Goal: Transaction & Acquisition: Book appointment/travel/reservation

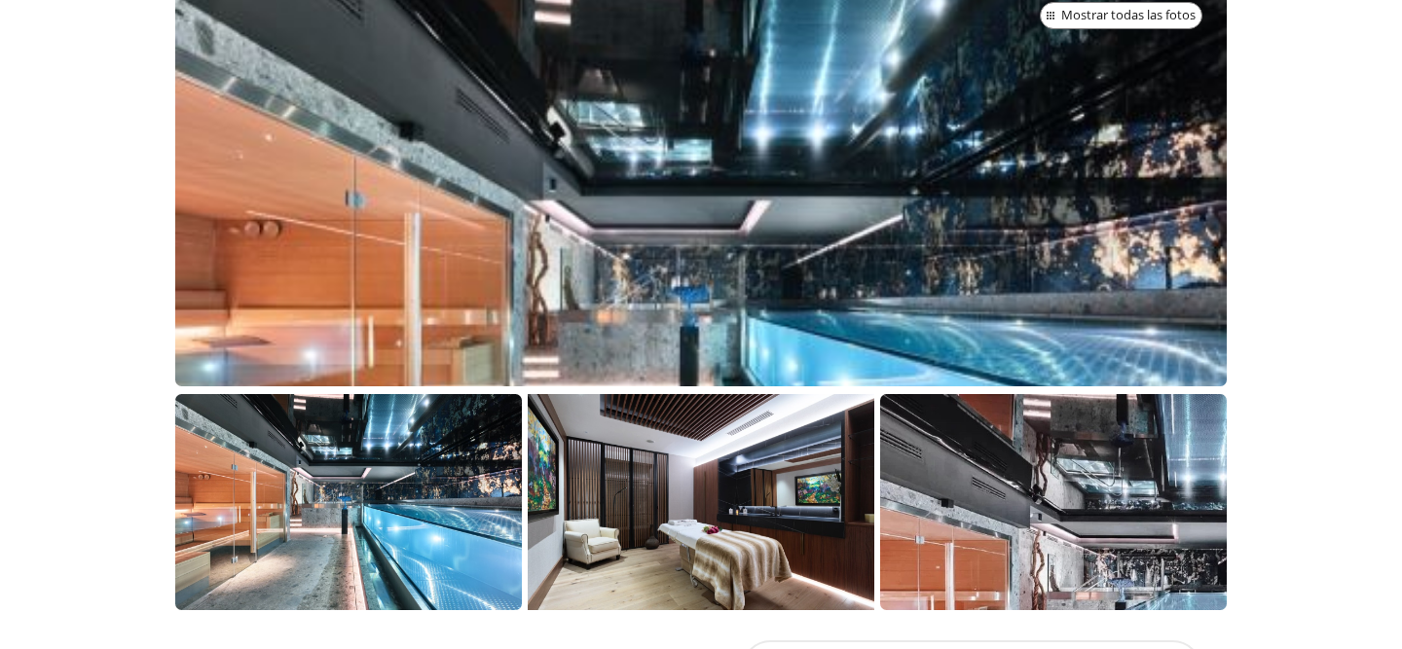
scroll to position [461, 0]
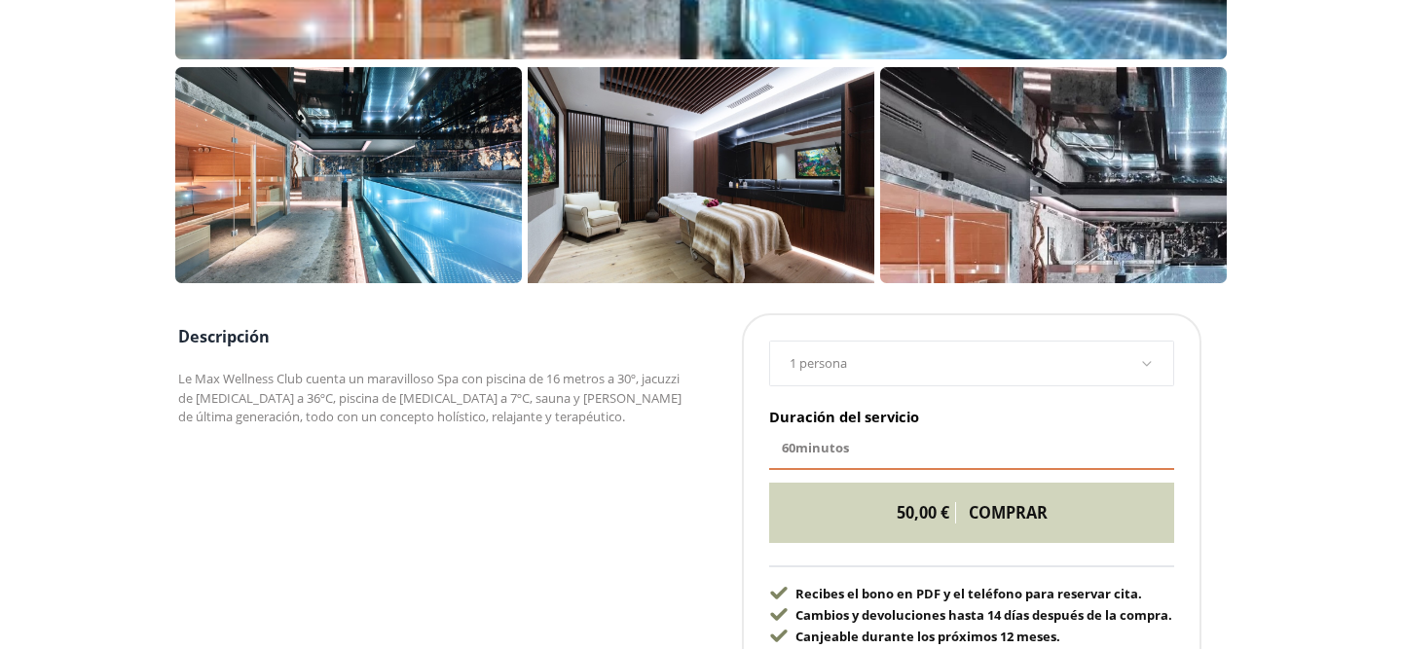
scroll to position [878, 0]
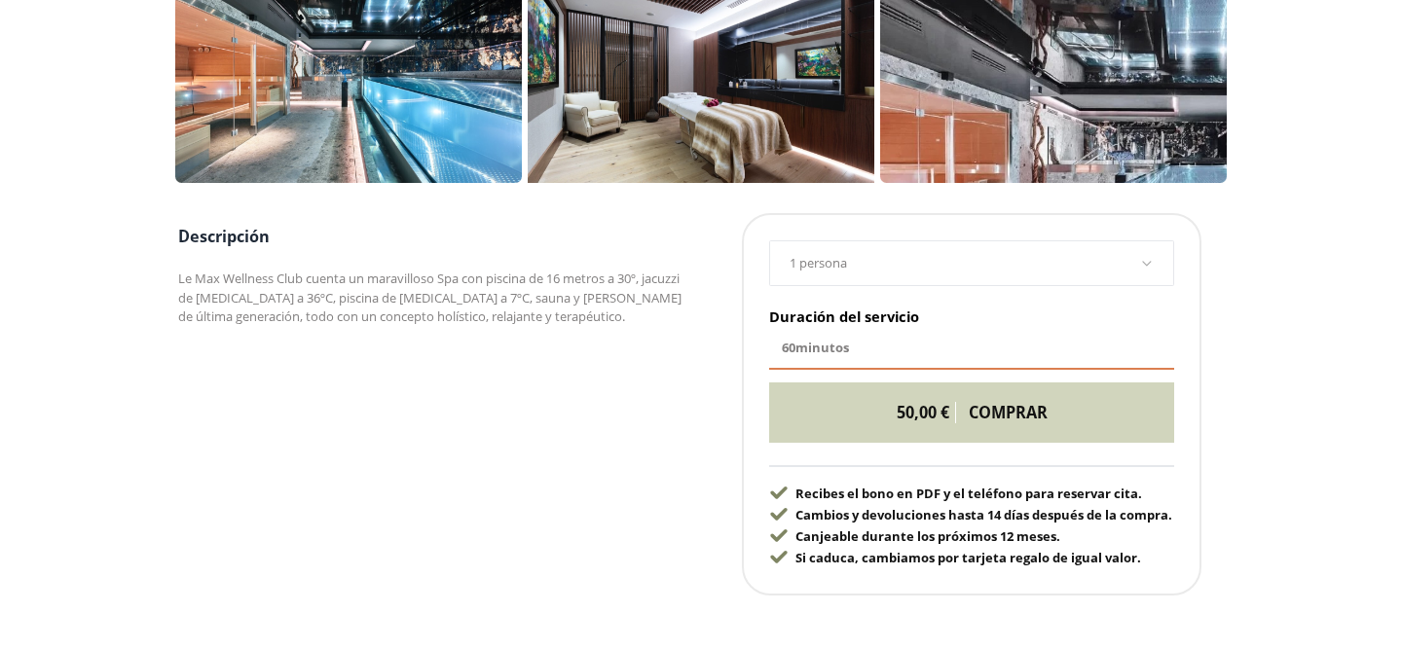
click at [917, 269] on label "1 persona" at bounding box center [965, 263] width 350 height 19
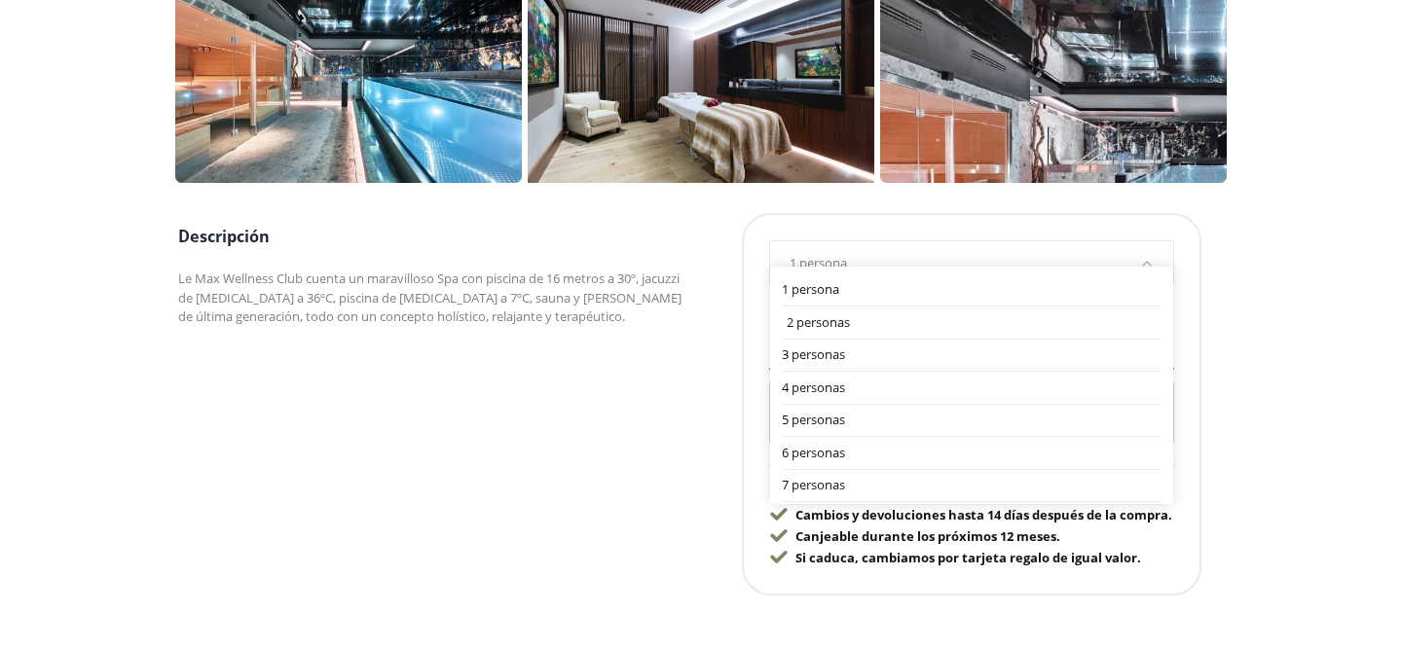
click at [884, 324] on div "2 personas" at bounding box center [975, 323] width 376 height 19
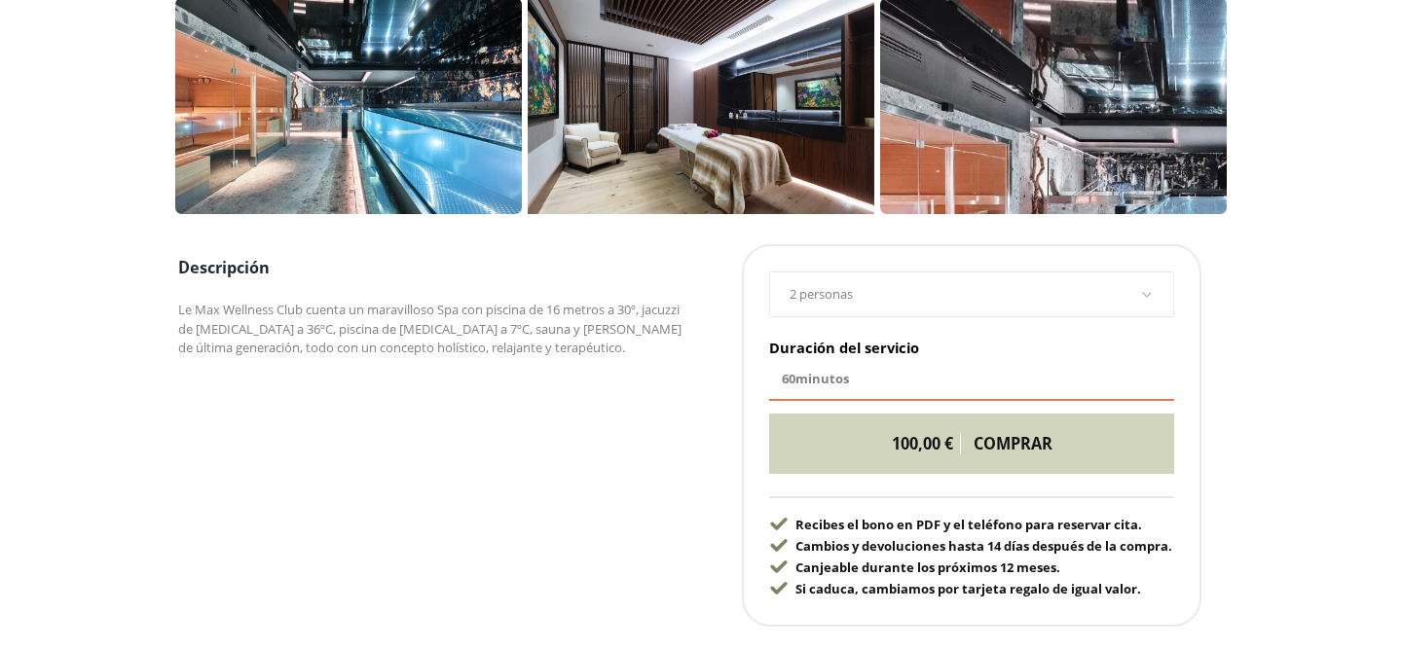
scroll to position [455, 0]
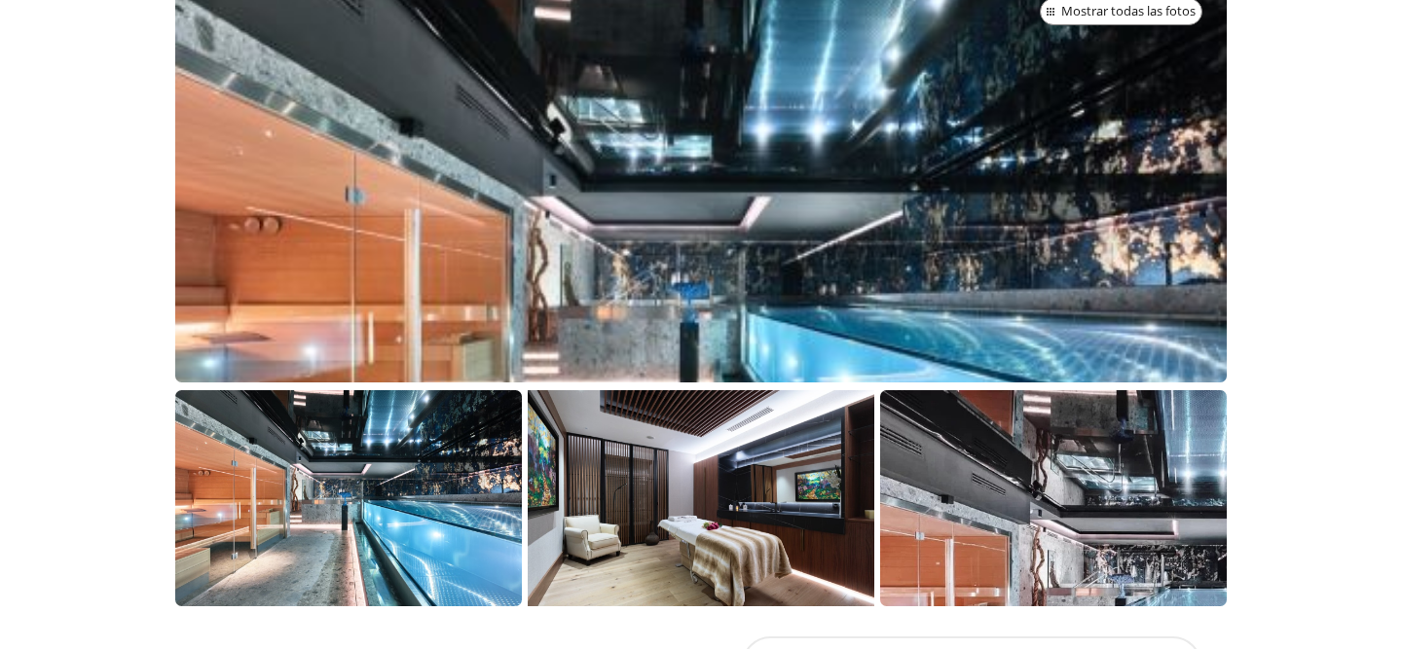
click at [426, 233] on div at bounding box center [701, 178] width 1053 height 409
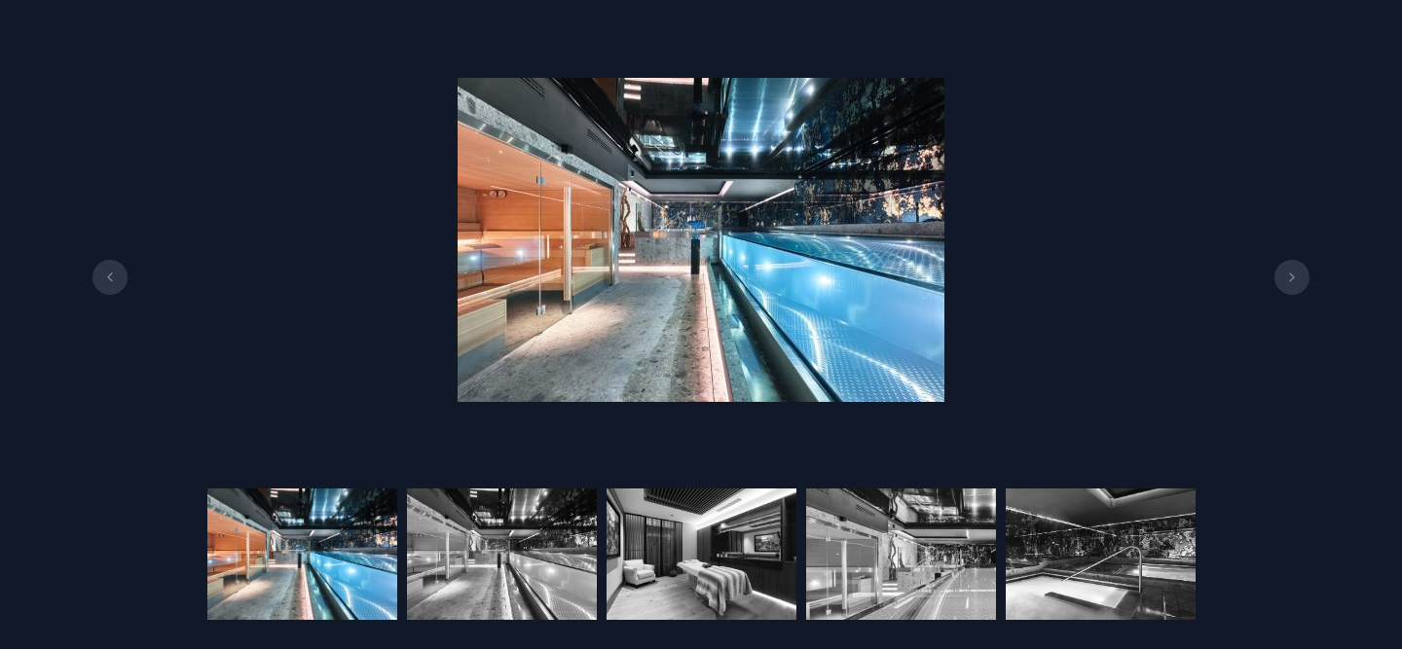
click at [1291, 289] on button at bounding box center [1292, 277] width 35 height 35
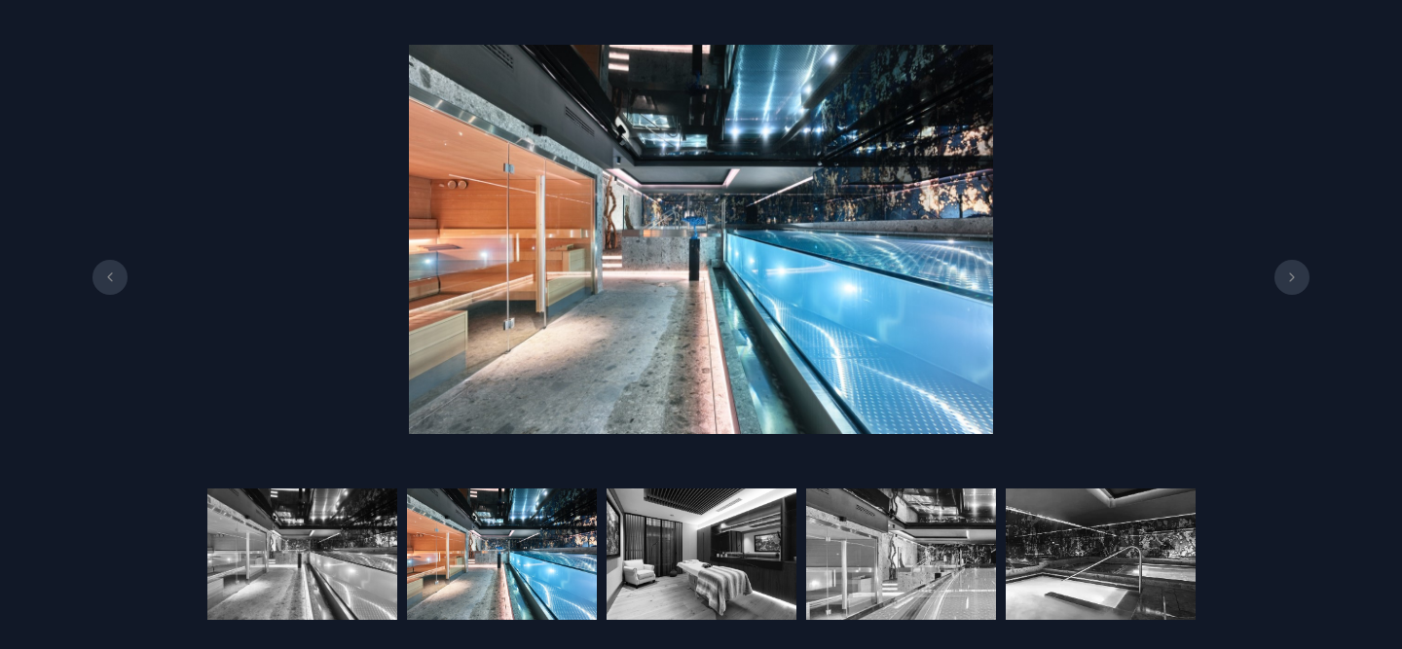
click at [1291, 289] on button at bounding box center [1292, 277] width 35 height 35
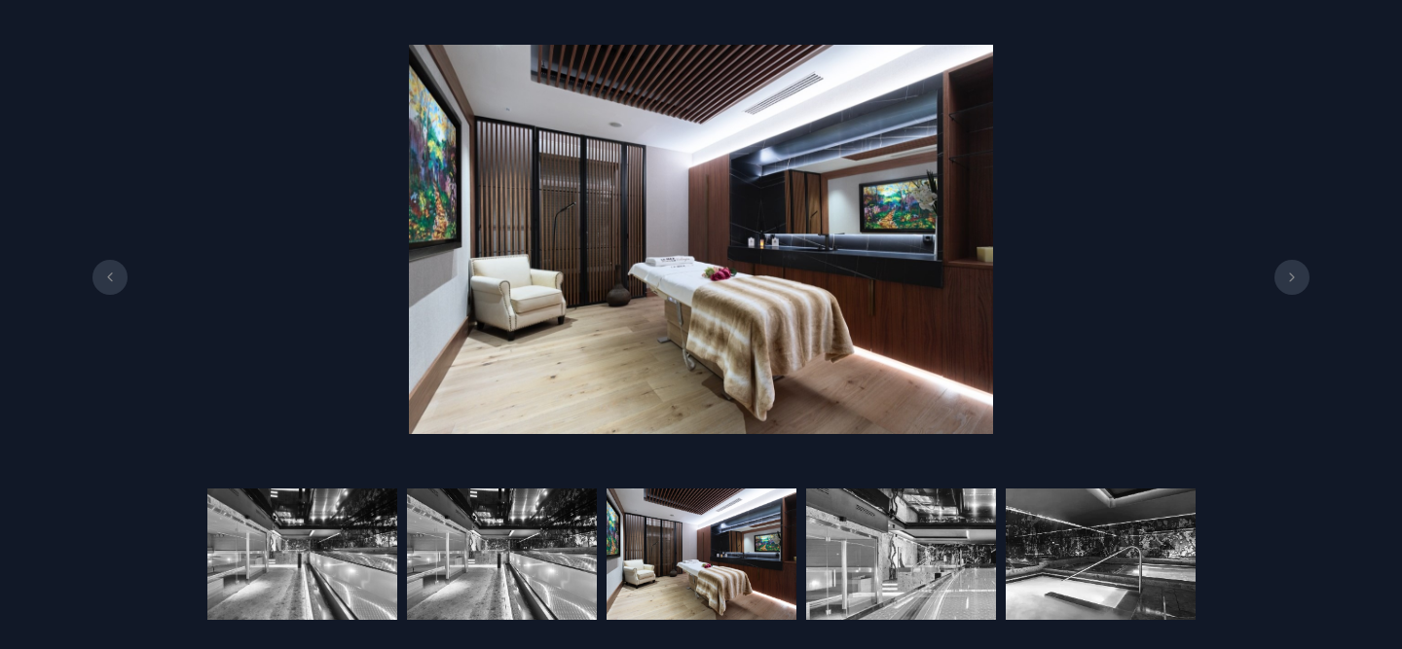
click at [1291, 289] on button at bounding box center [1292, 277] width 35 height 35
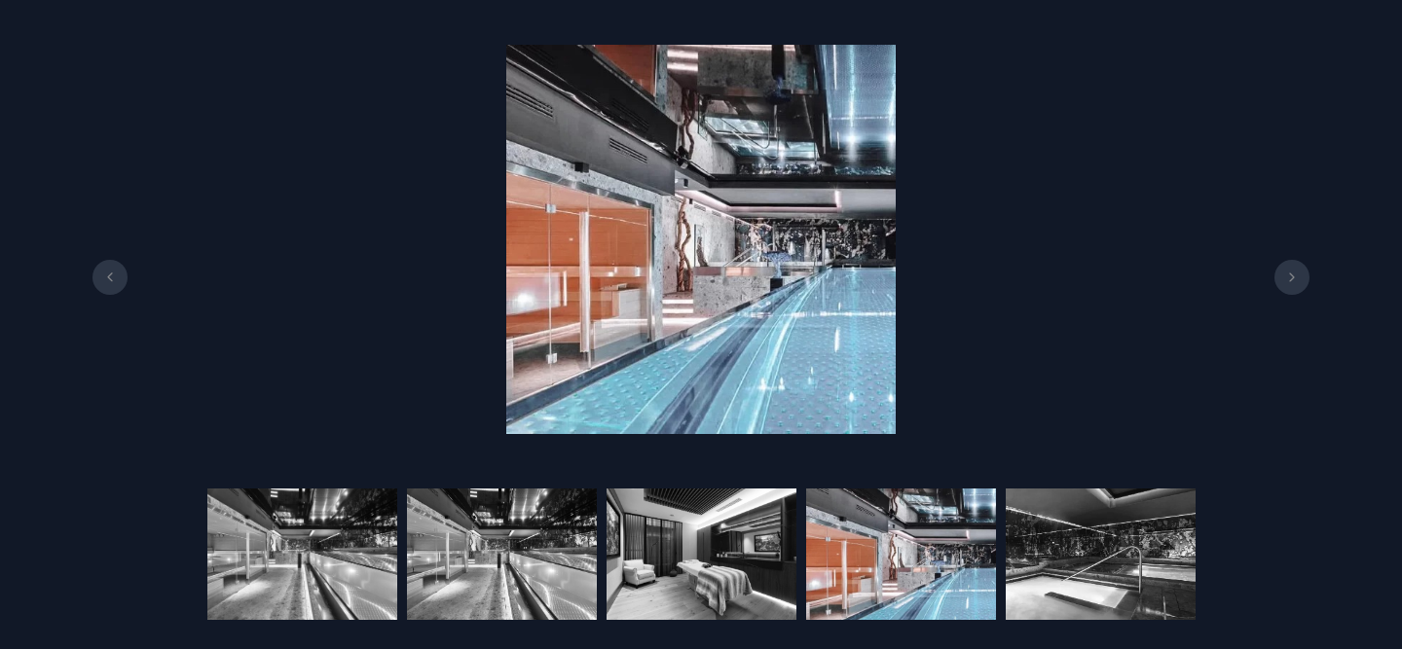
click at [1291, 289] on button at bounding box center [1292, 277] width 35 height 35
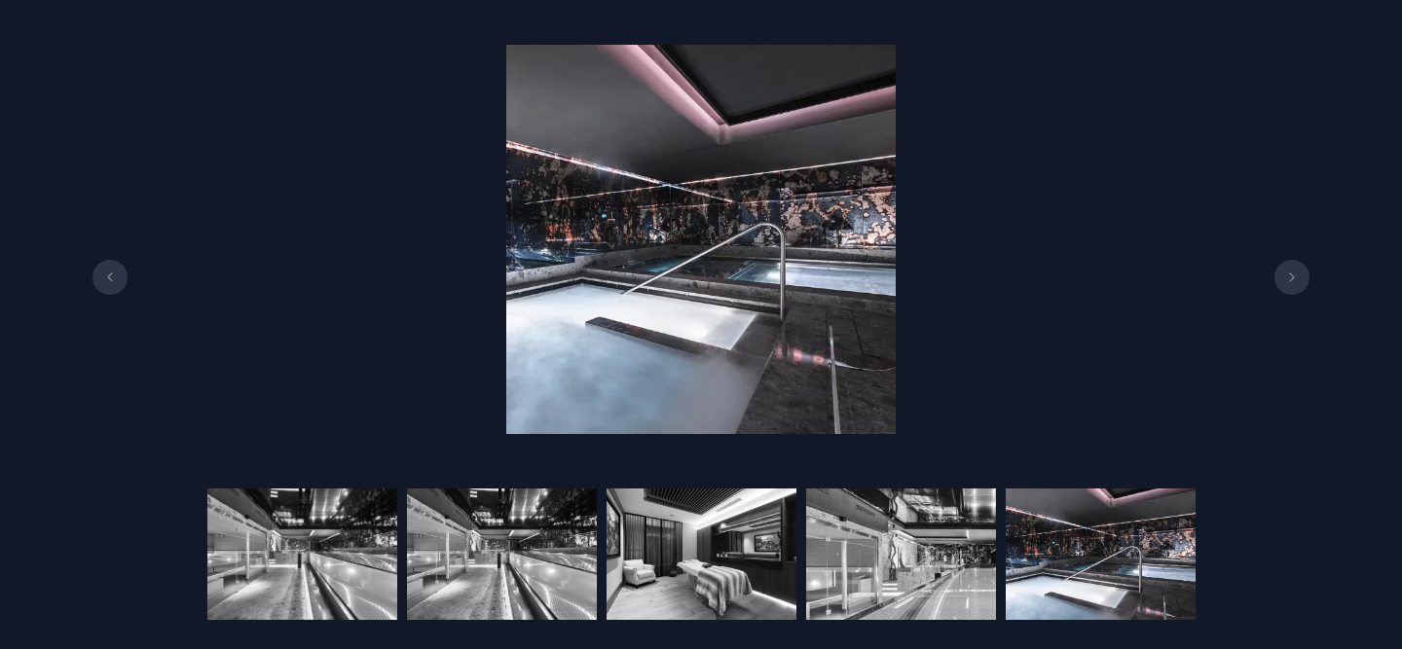
click at [1291, 289] on button at bounding box center [1292, 277] width 35 height 35
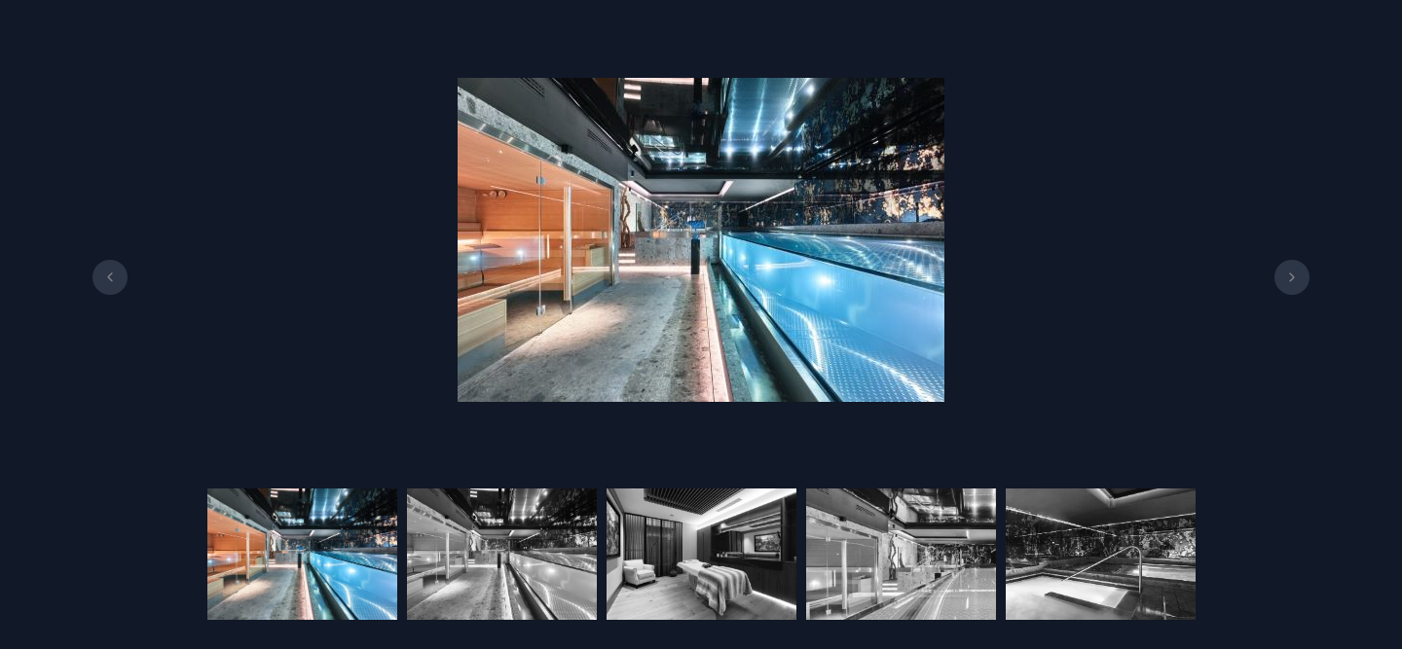
click at [1291, 289] on button at bounding box center [1292, 277] width 35 height 35
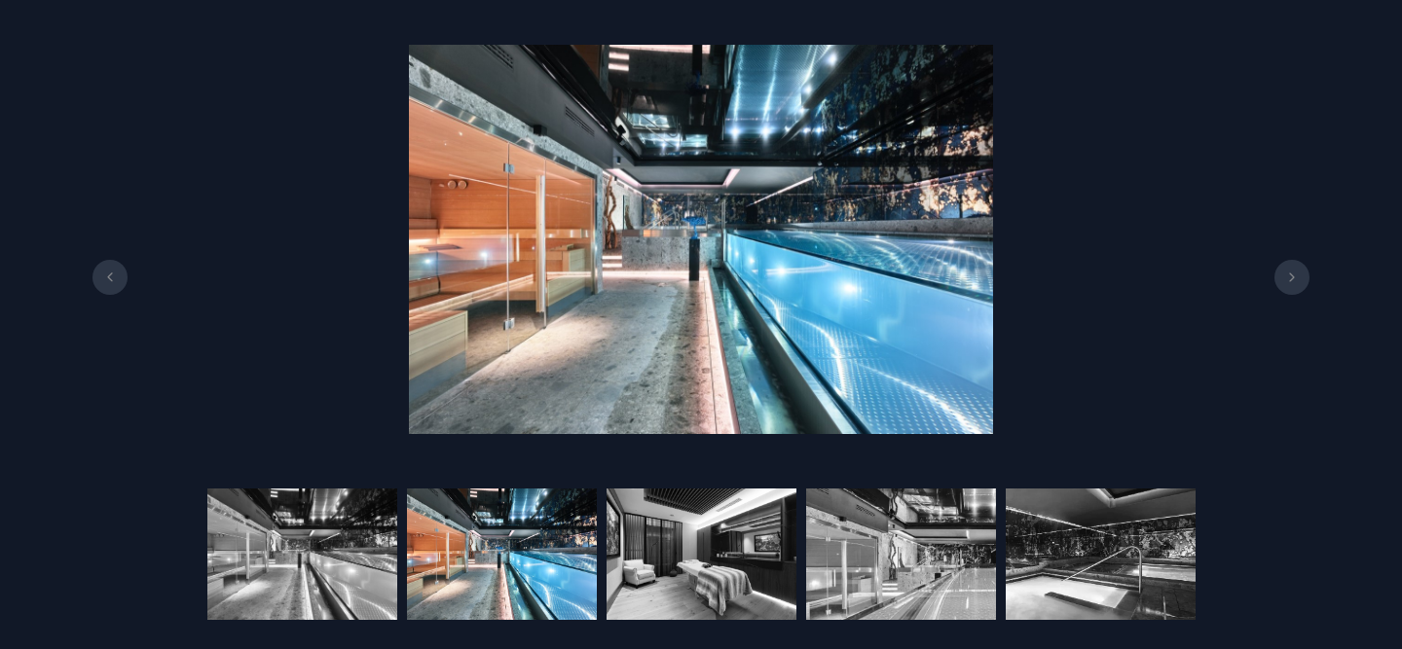
click at [1291, 289] on button at bounding box center [1292, 277] width 35 height 35
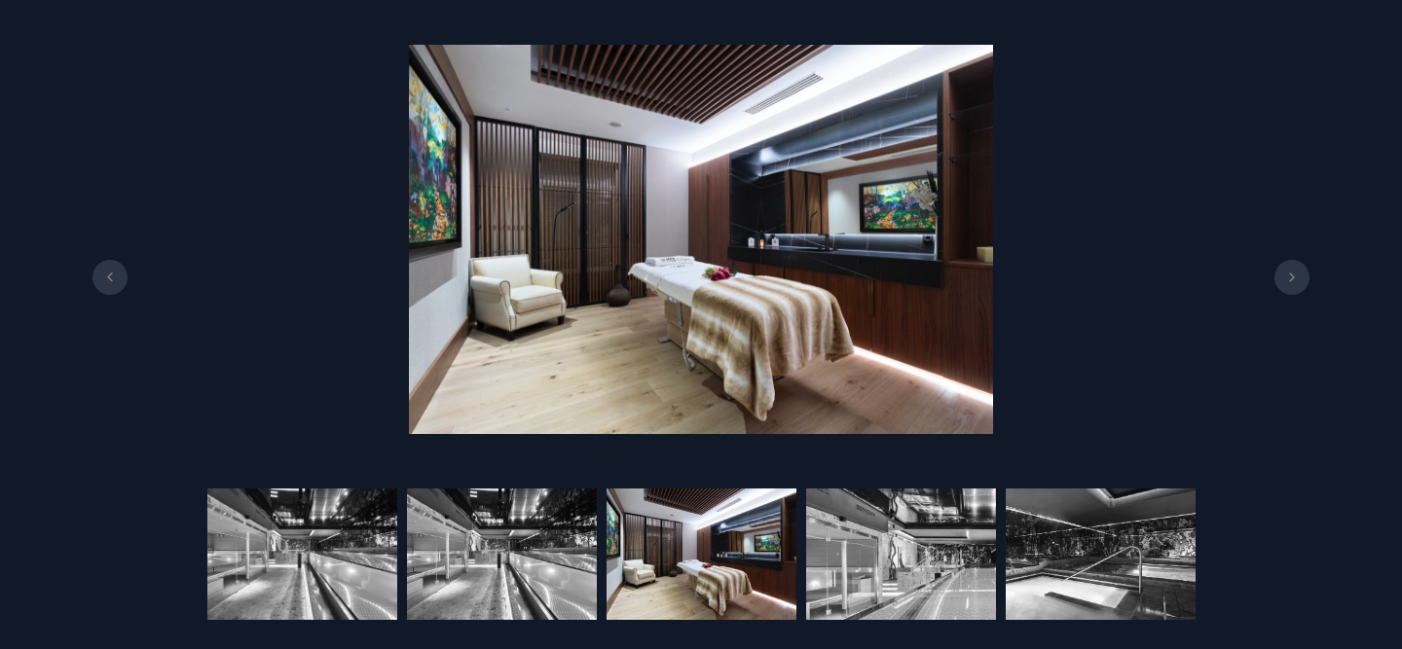
click at [1291, 289] on button at bounding box center [1292, 277] width 35 height 35
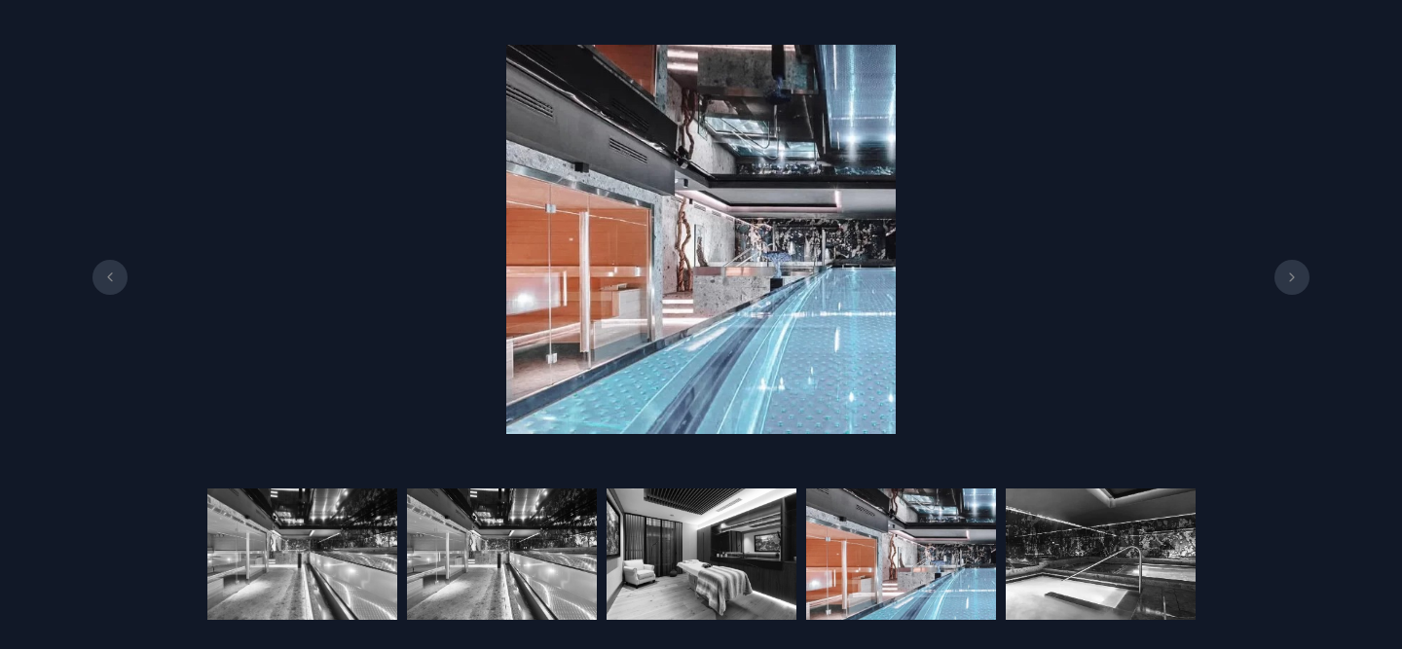
click at [1291, 289] on button at bounding box center [1292, 277] width 35 height 35
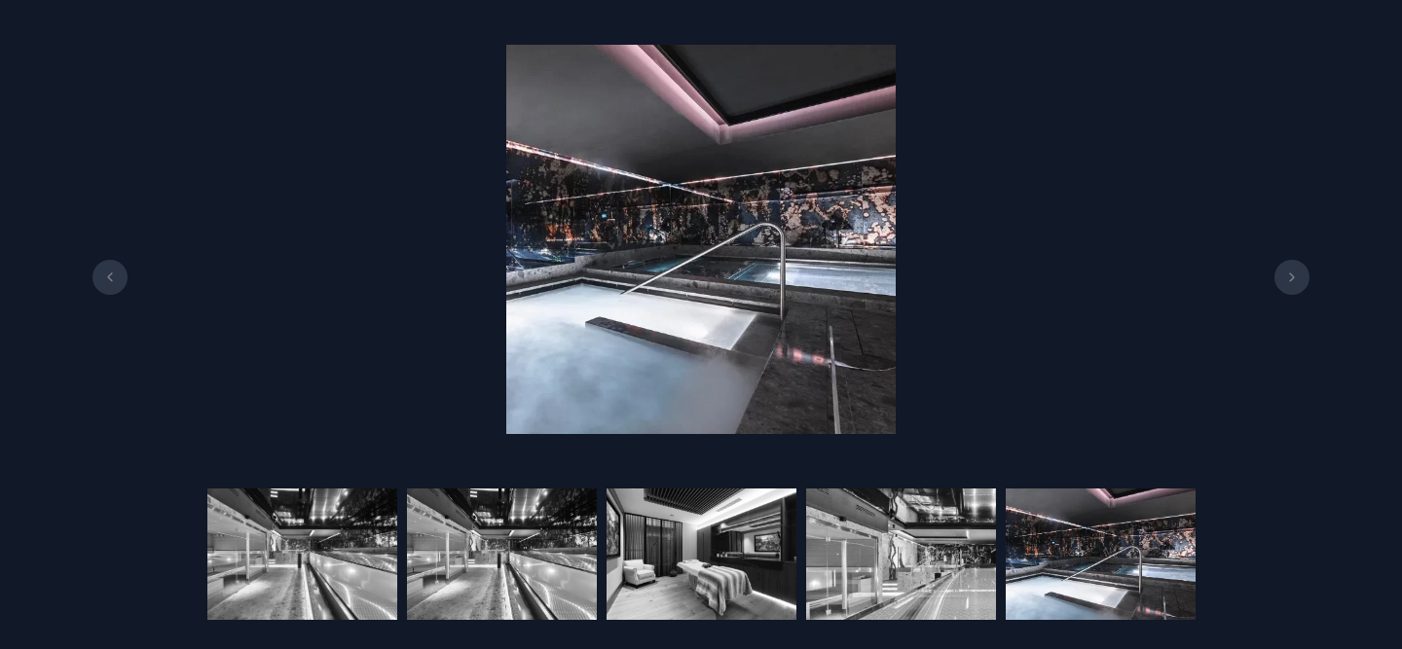
click at [1291, 289] on button at bounding box center [1292, 277] width 35 height 35
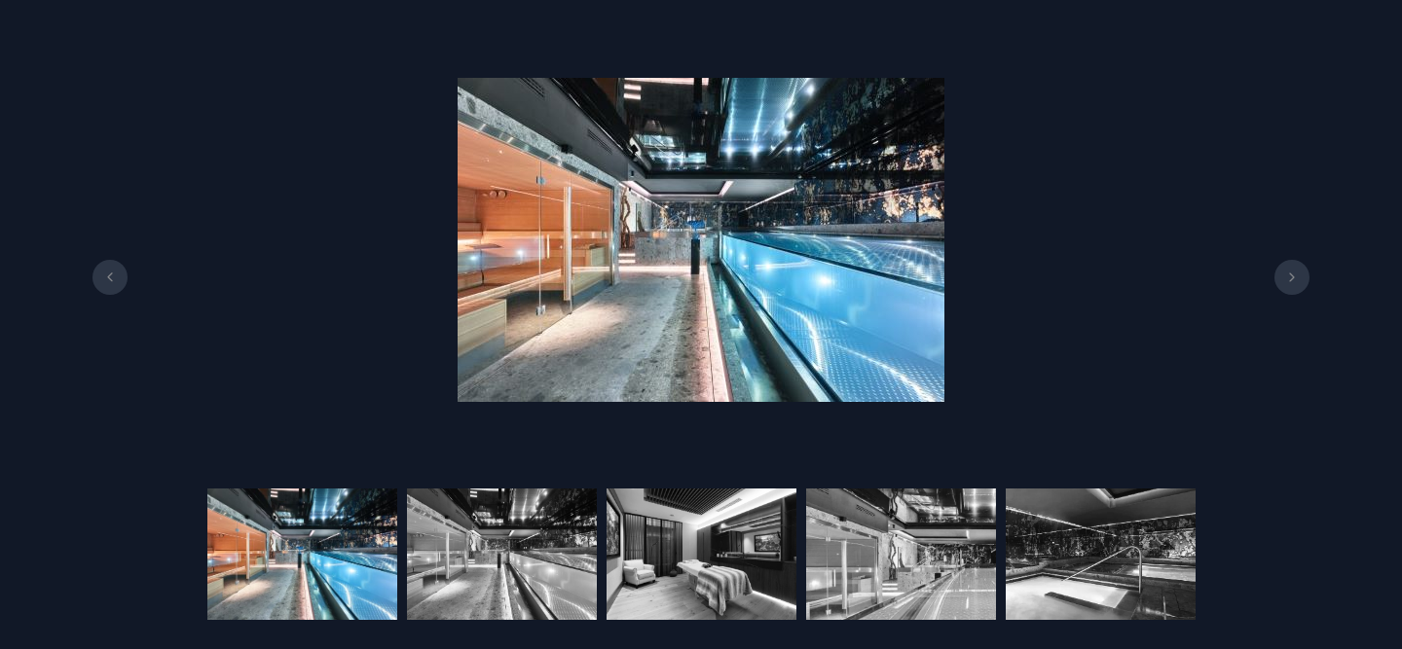
click at [1291, 289] on button at bounding box center [1292, 277] width 35 height 35
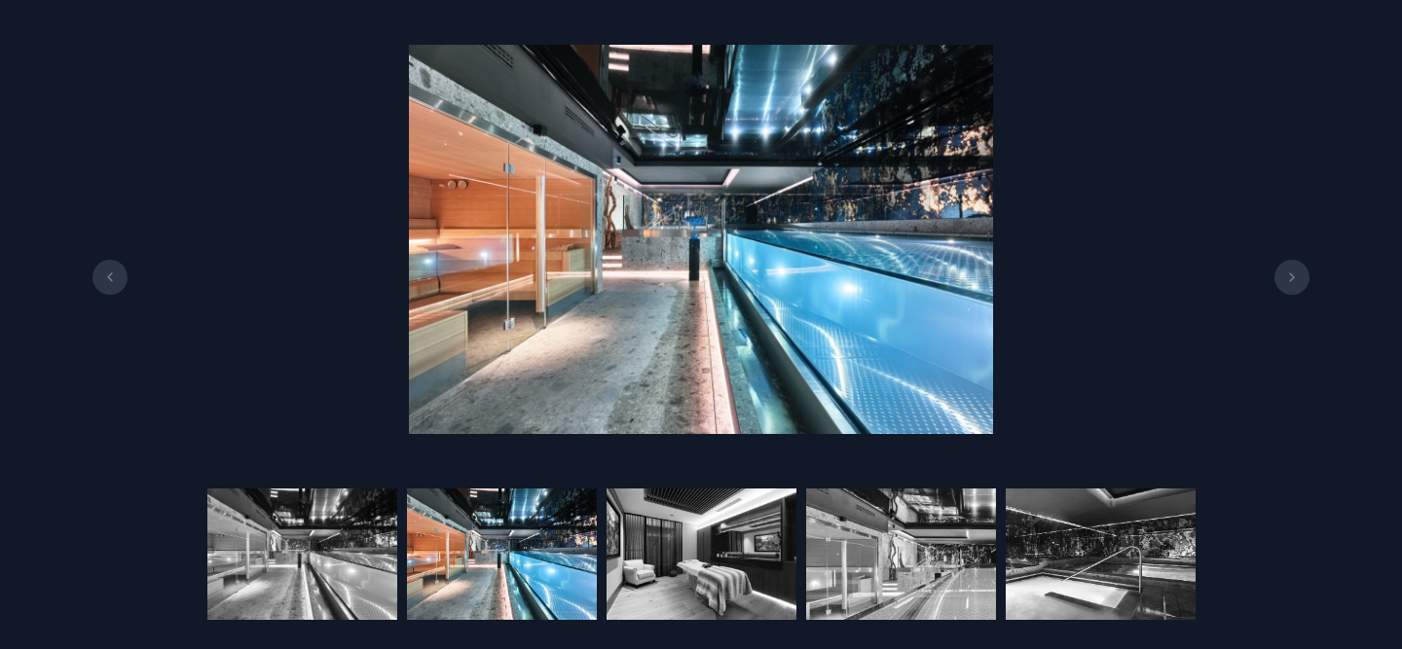
click at [1291, 289] on button at bounding box center [1292, 277] width 35 height 35
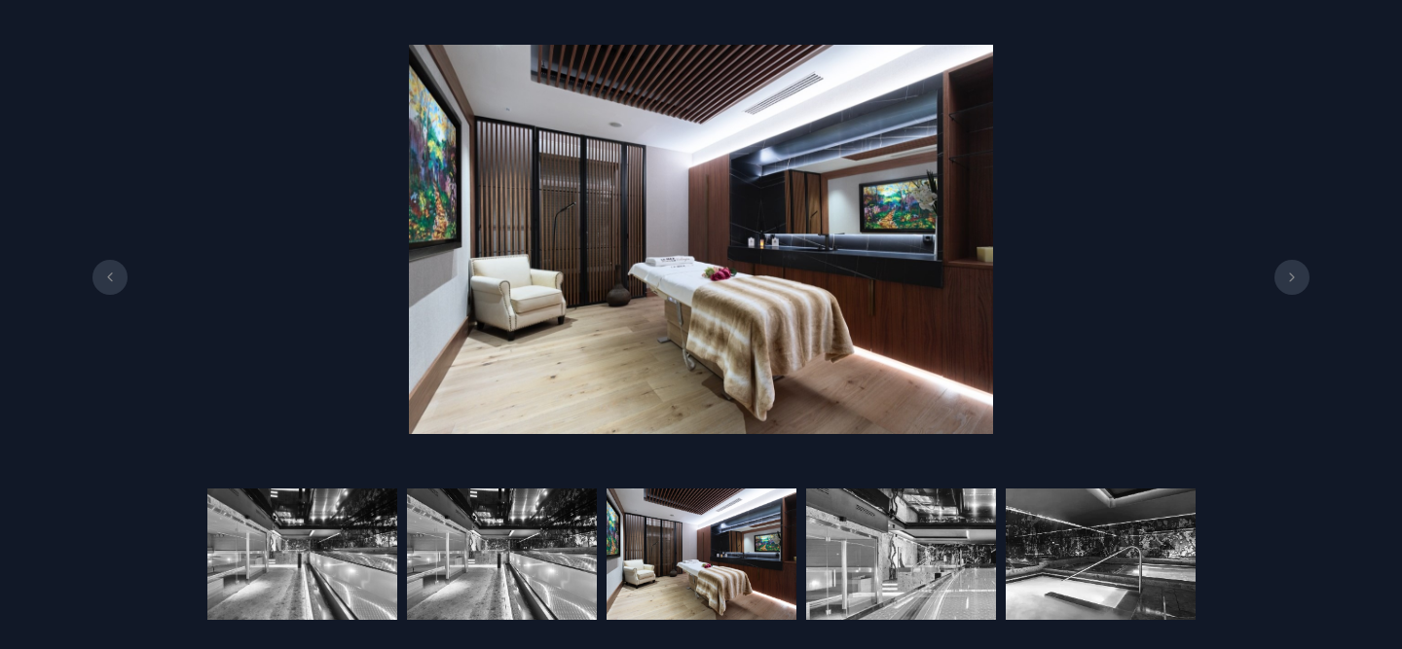
click at [1291, 289] on button at bounding box center [1292, 277] width 35 height 35
